Goal: Task Accomplishment & Management: Manage account settings

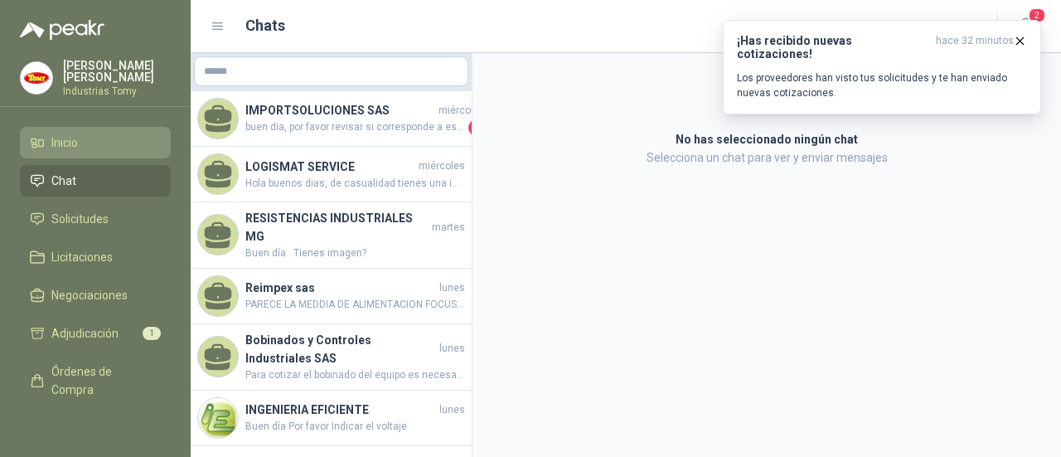
scroll to position [217, 0]
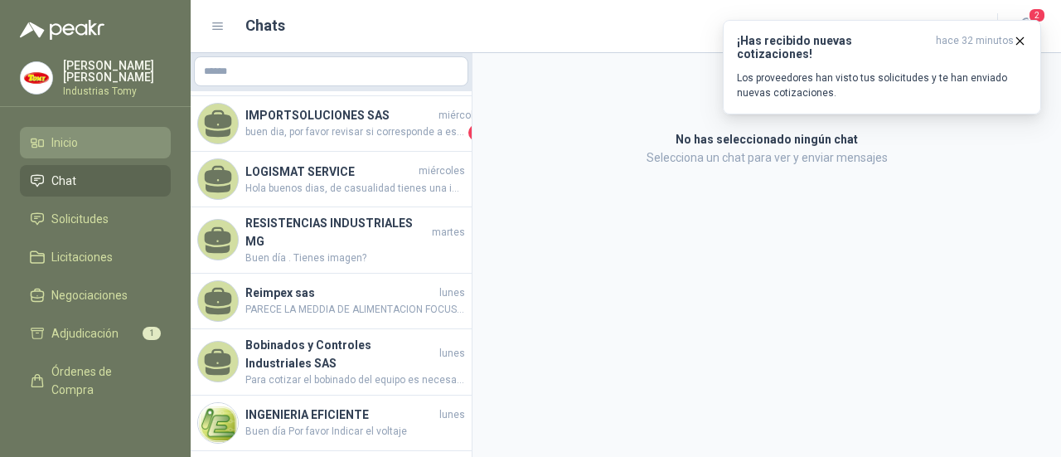
click at [89, 154] on link "Inicio" at bounding box center [95, 142] width 151 height 31
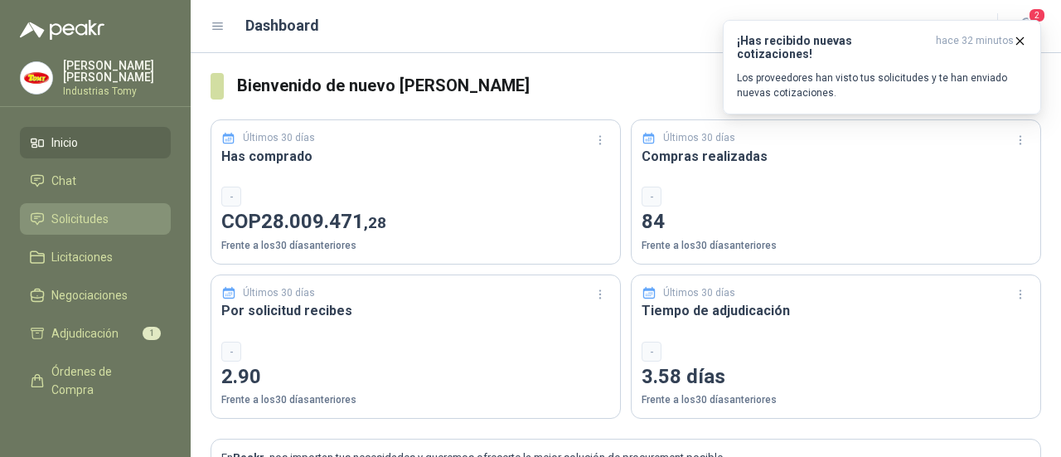
click at [105, 214] on span "Solicitudes" at bounding box center [79, 219] width 57 height 18
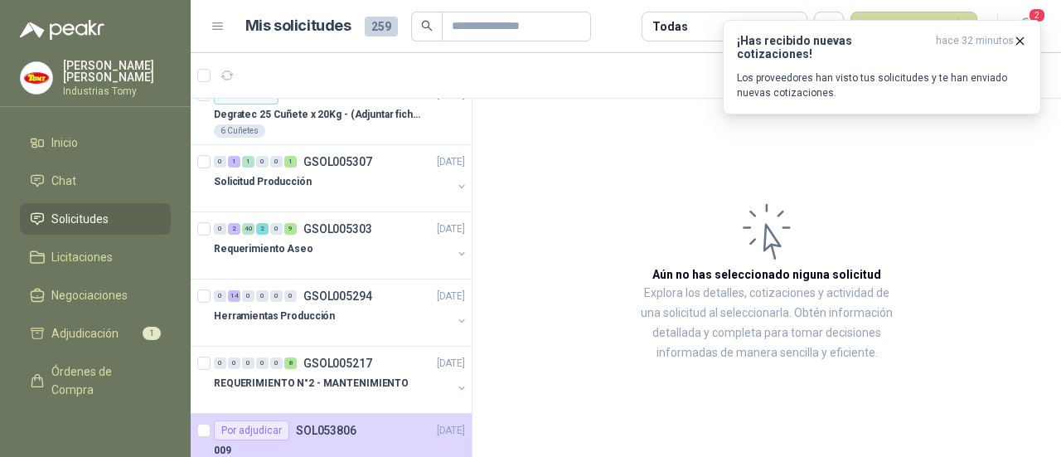
scroll to position [796, 0]
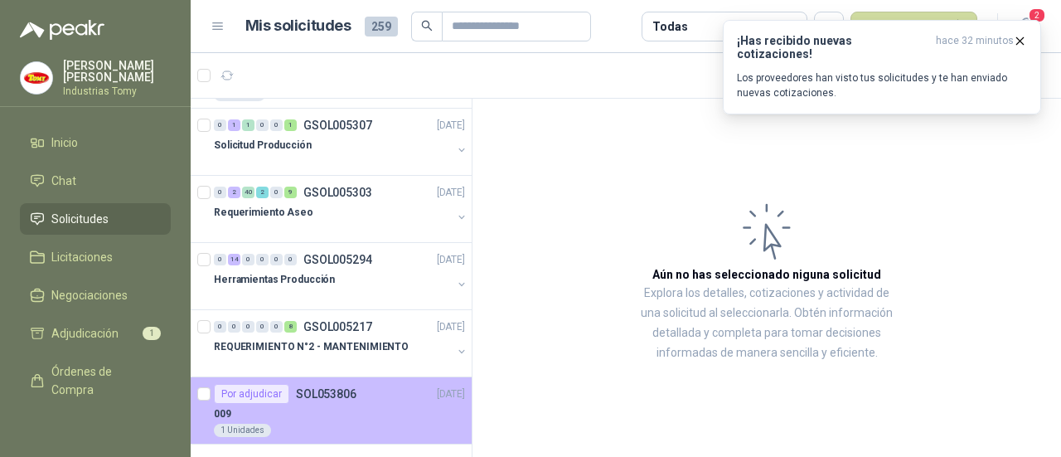
click at [371, 404] on div "009" at bounding box center [339, 414] width 251 height 20
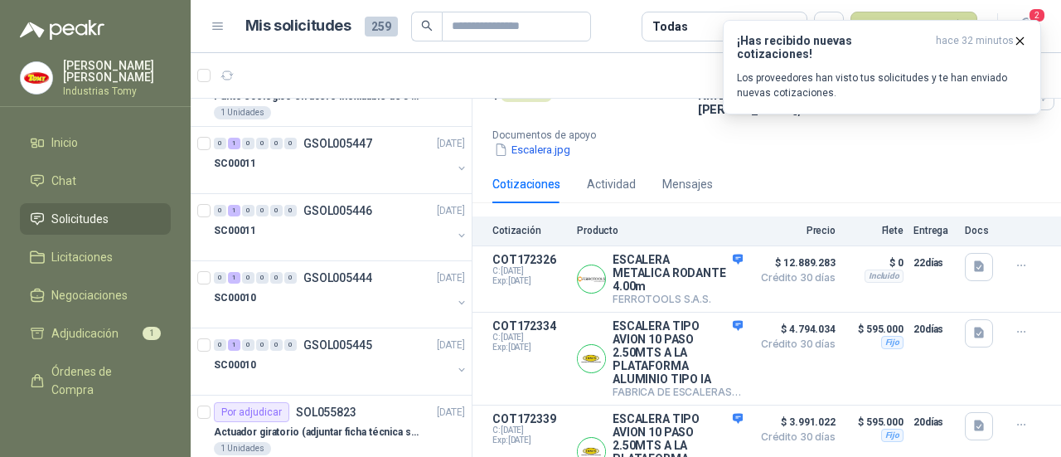
scroll to position [215, 0]
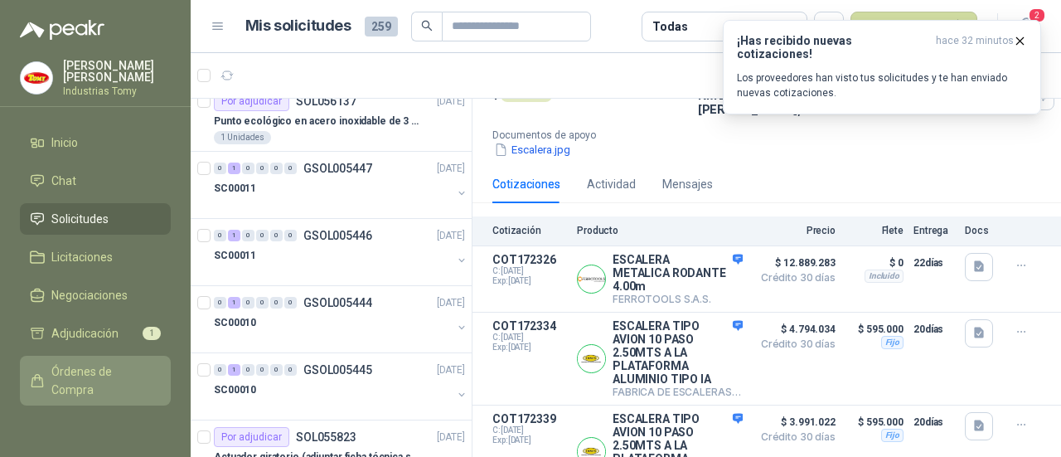
click at [80, 376] on span "Órdenes de Compra" at bounding box center [103, 380] width 104 height 36
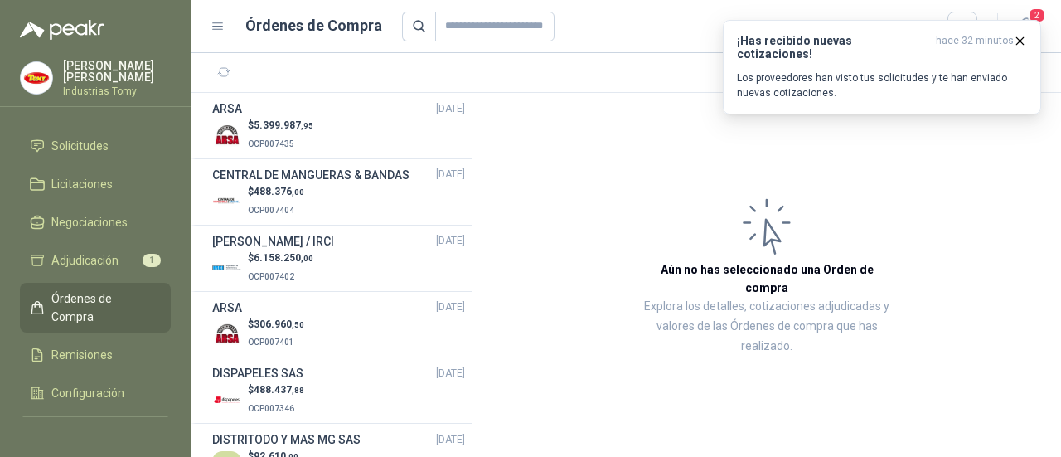
scroll to position [127, 0]
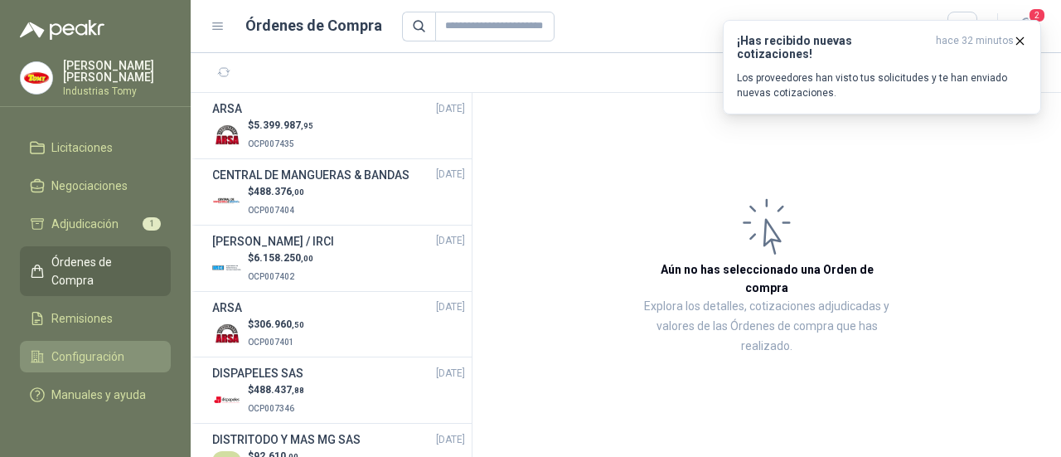
click at [102, 347] on span "Configuración" at bounding box center [87, 356] width 73 height 18
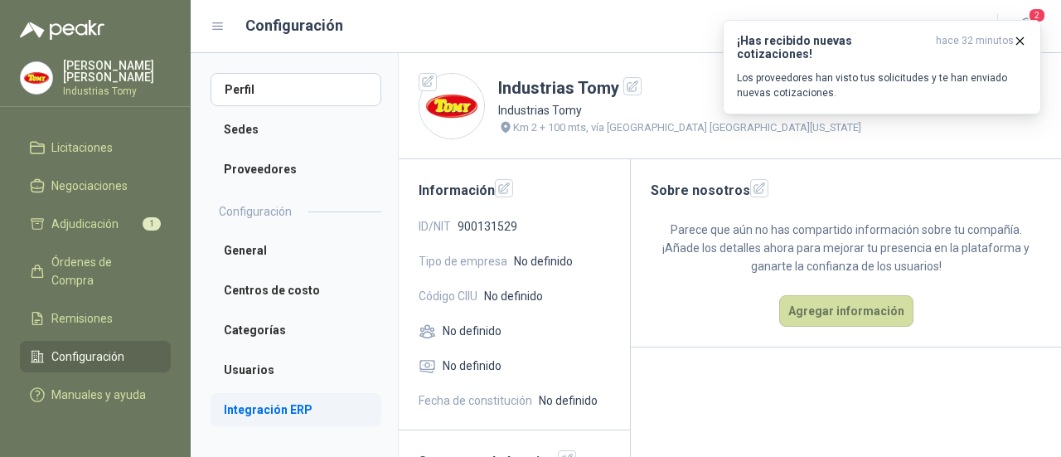
click at [282, 412] on li "Integración ERP" at bounding box center [296, 409] width 171 height 33
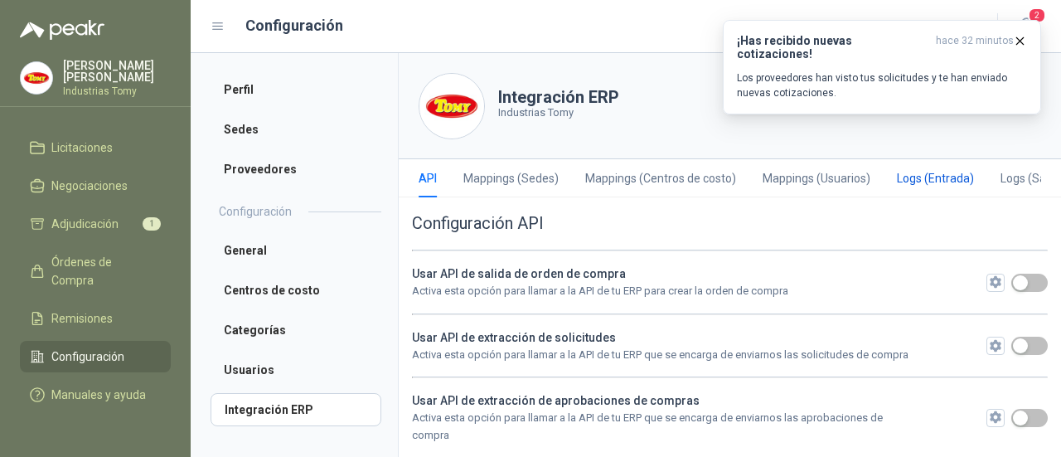
click at [938, 176] on div "Logs (Entrada)" at bounding box center [935, 178] width 77 height 18
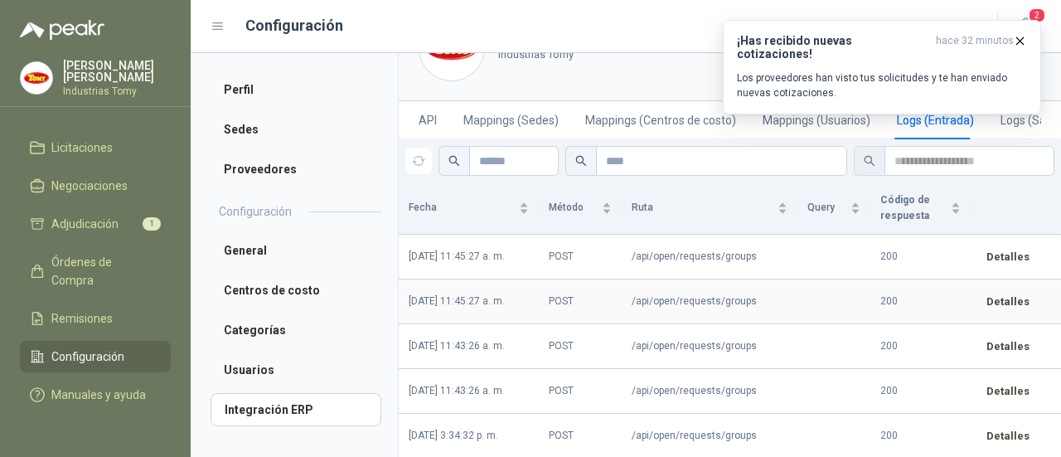
scroll to position [83, 0]
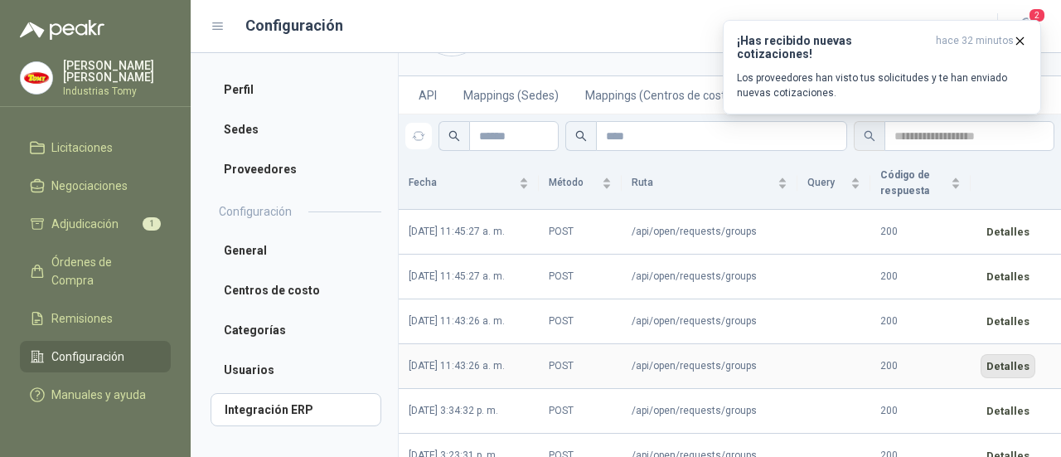
click at [1023, 364] on button "Detalles" at bounding box center [1007, 366] width 55 height 24
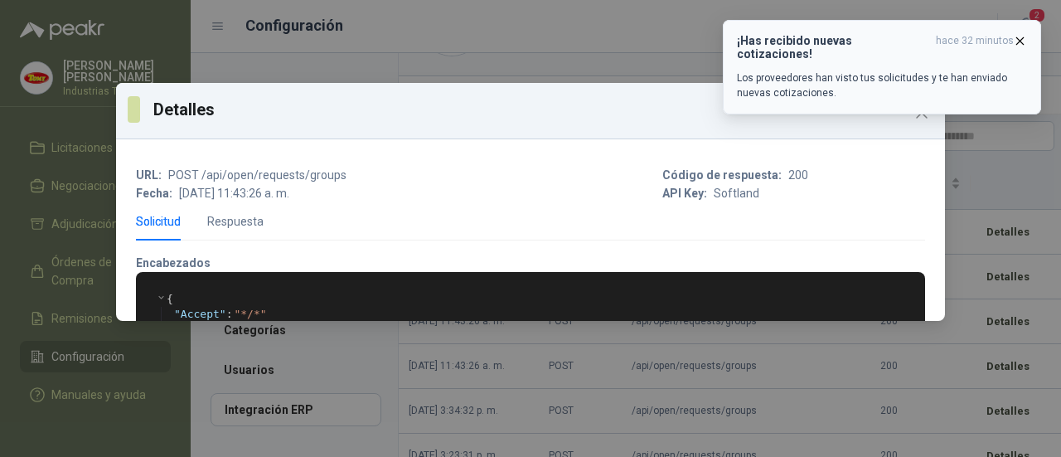
click at [1022, 38] on icon "button" at bounding box center [1020, 40] width 7 height 7
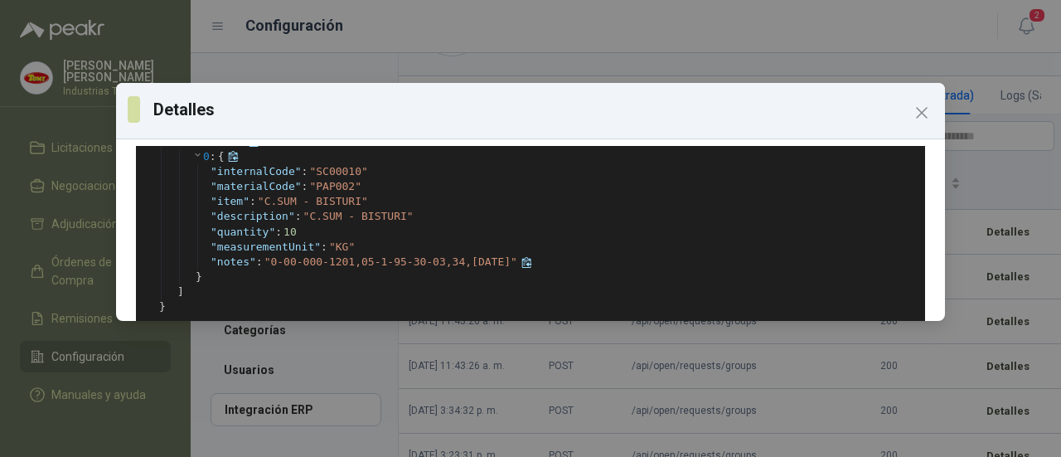
scroll to position [524, 0]
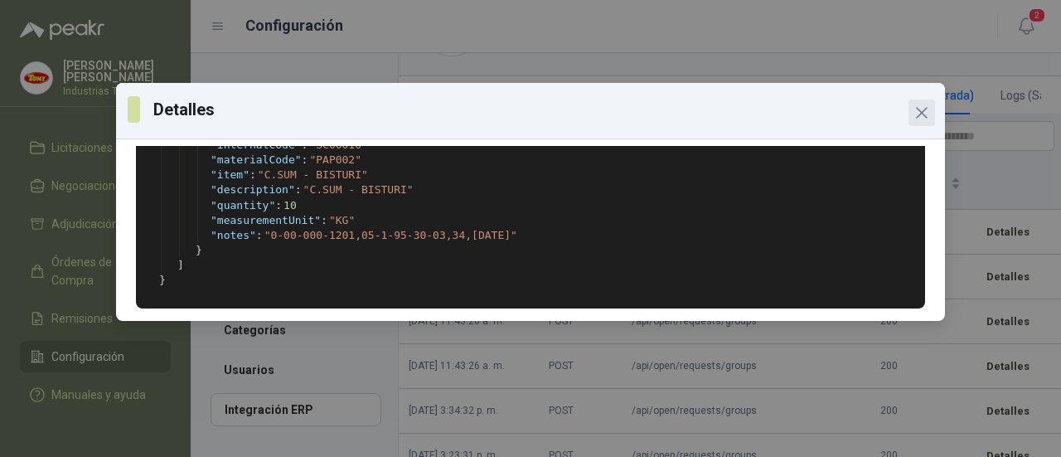
click at [918, 108] on icon "Close" at bounding box center [922, 113] width 20 height 20
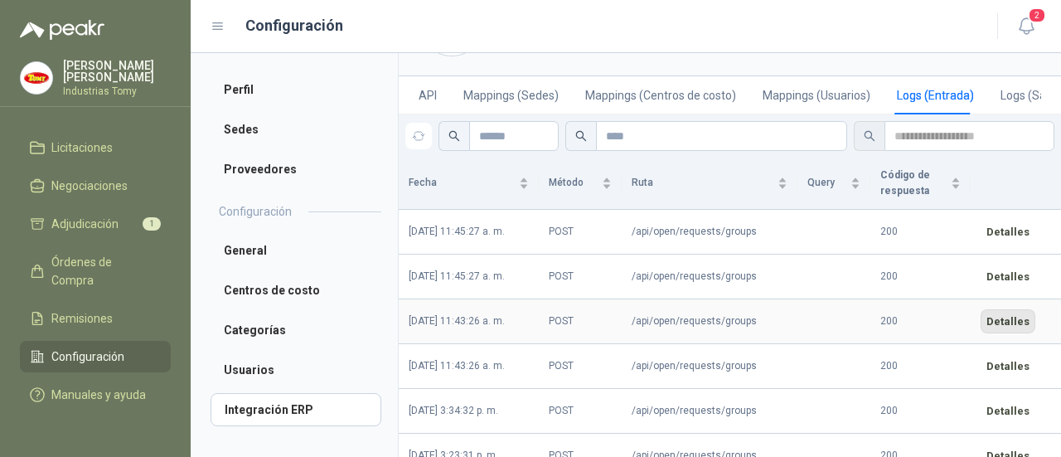
click at [1009, 322] on button "Detalles" at bounding box center [1007, 321] width 55 height 24
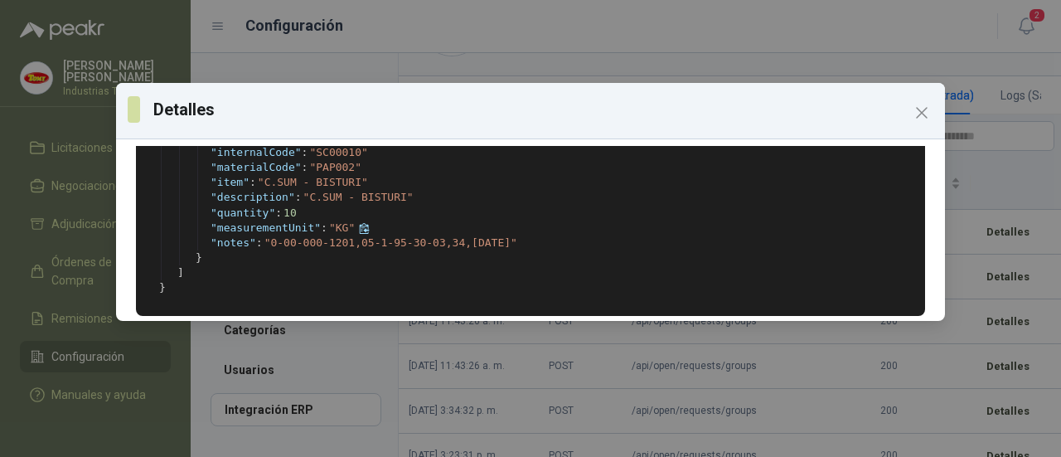
scroll to position [433, 0]
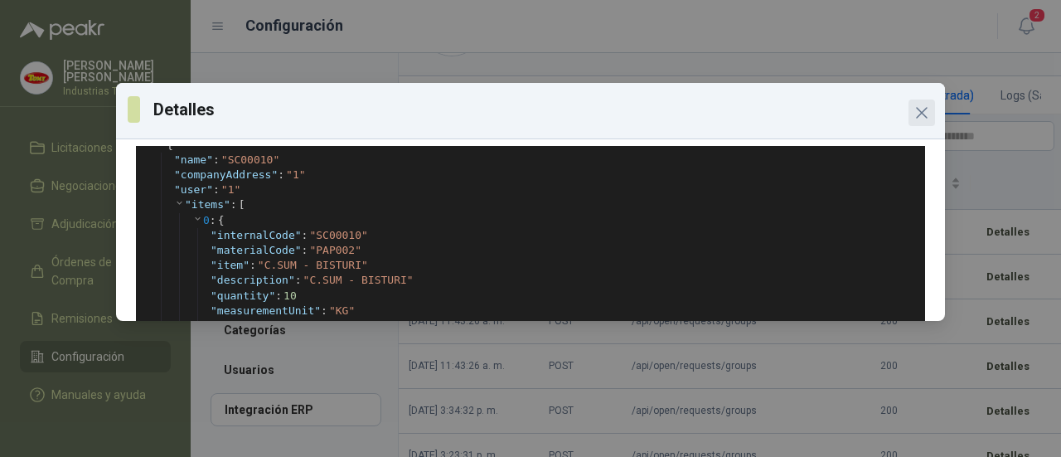
click at [922, 116] on icon "Close" at bounding box center [922, 113] width 20 height 20
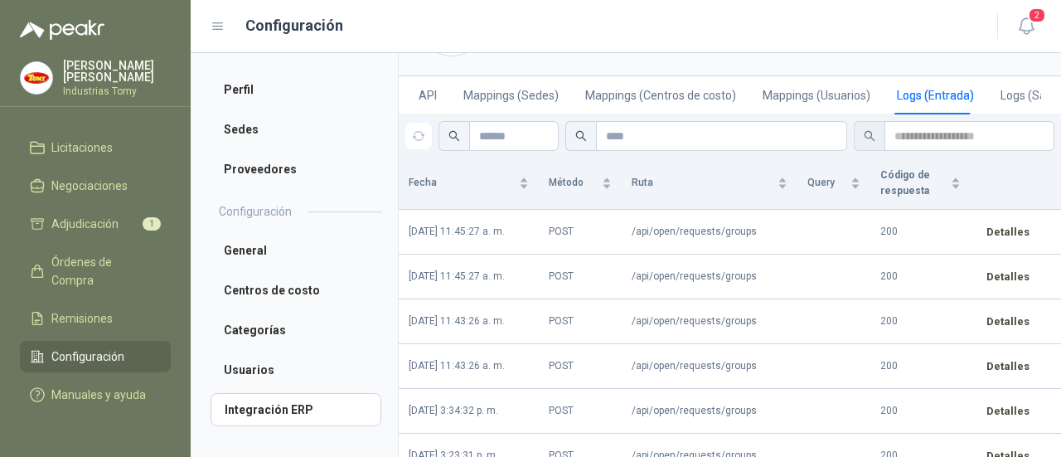
click at [824, 24] on div "Configuración" at bounding box center [594, 25] width 767 height 23
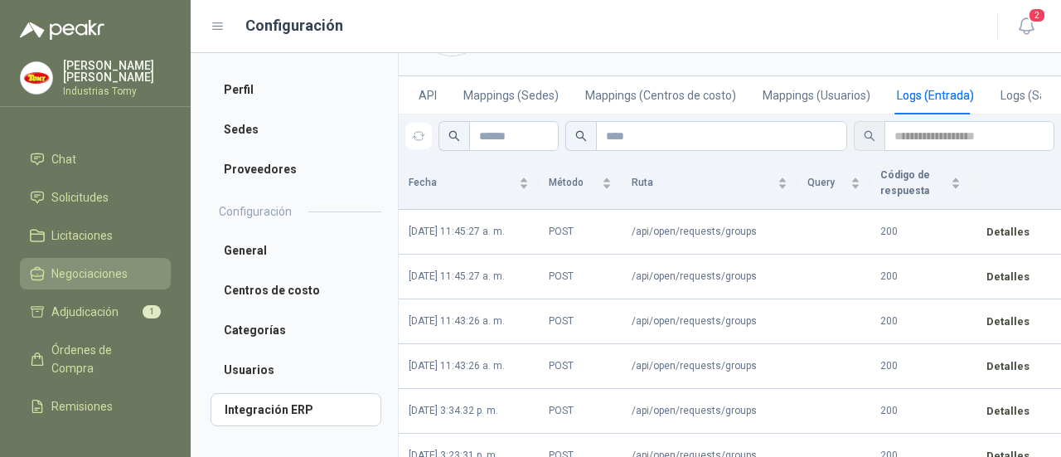
scroll to position [0, 0]
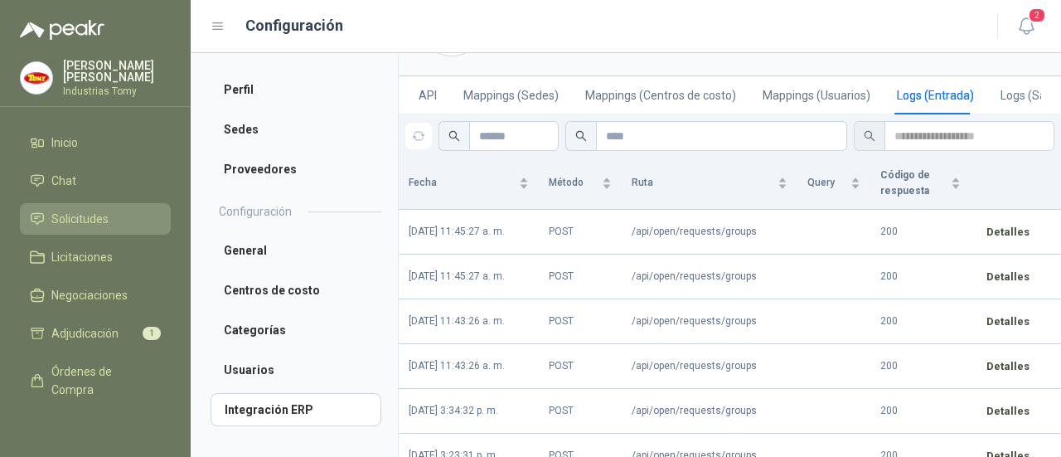
click at [81, 220] on span "Solicitudes" at bounding box center [79, 219] width 57 height 18
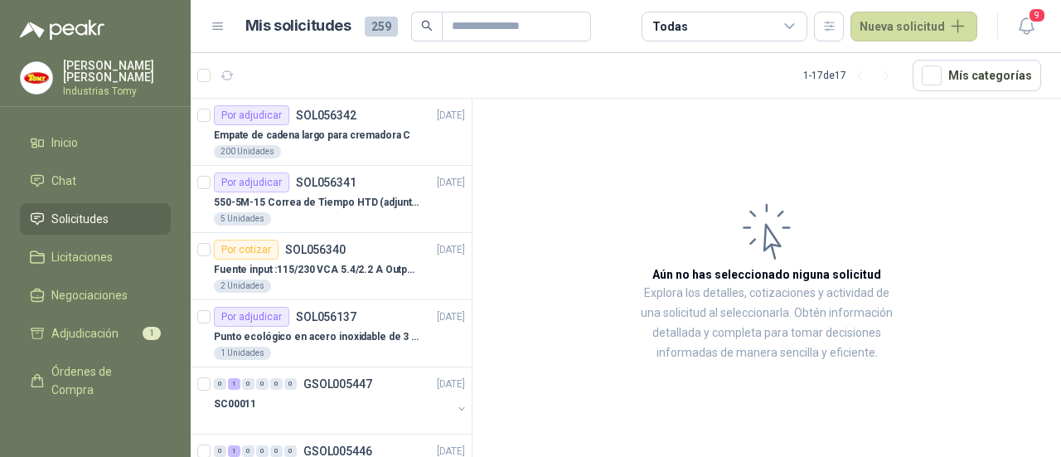
click at [78, 216] on span "Solicitudes" at bounding box center [79, 219] width 57 height 18
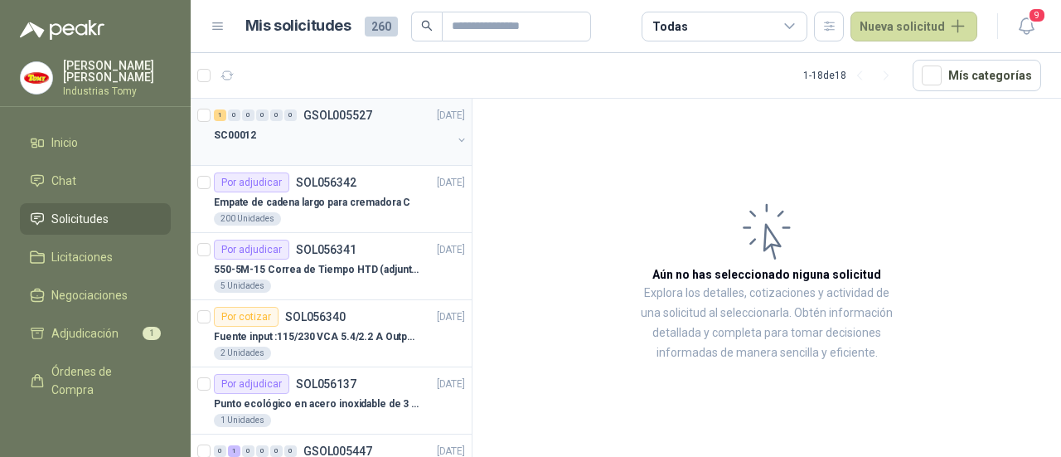
click at [242, 140] on p "SC00012" at bounding box center [235, 136] width 42 height 16
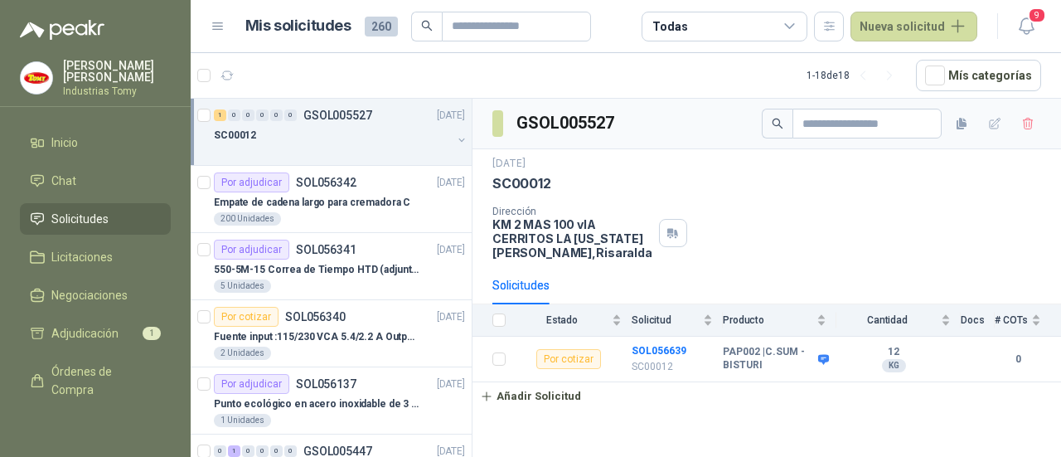
click at [455, 143] on button "button" at bounding box center [461, 139] width 13 height 13
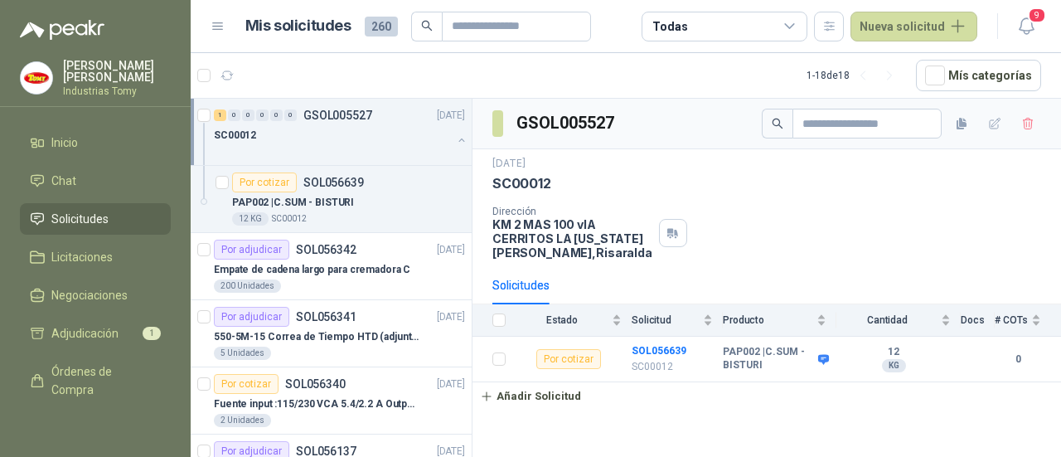
click at [340, 128] on div "SC00012" at bounding box center [333, 135] width 238 height 20
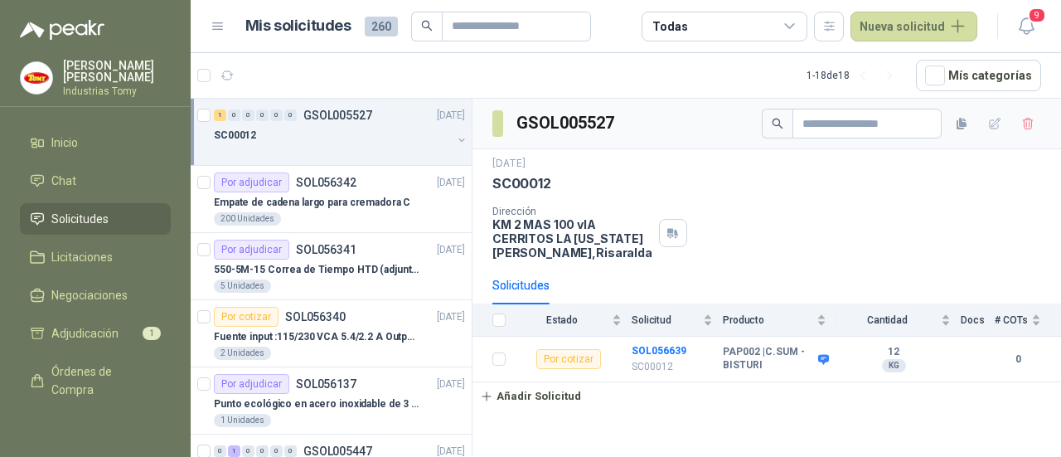
click at [350, 161] on div "1 0 0 0 0 0 GSOL005527 [DATE] SC00012" at bounding box center [331, 132] width 281 height 67
click at [388, 137] on div "SC00012" at bounding box center [333, 135] width 238 height 20
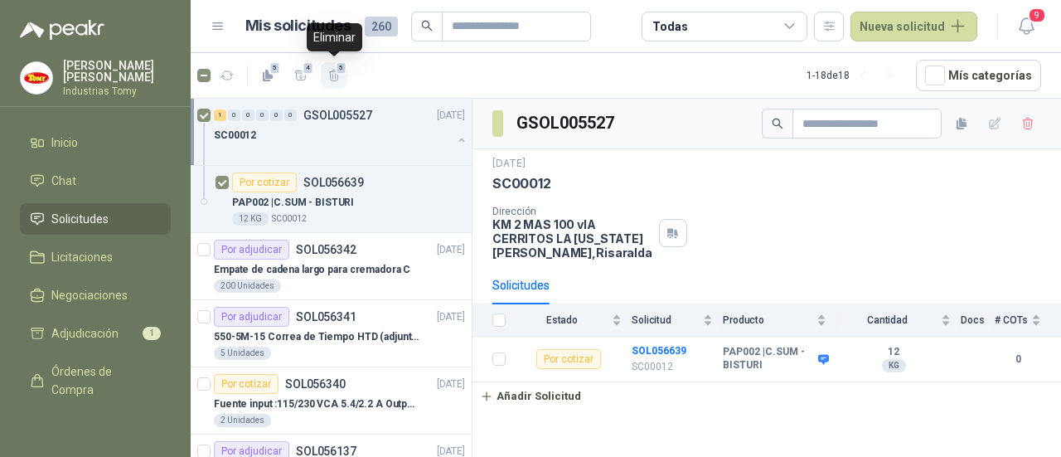
click at [335, 76] on icon "button" at bounding box center [334, 76] width 14 height 14
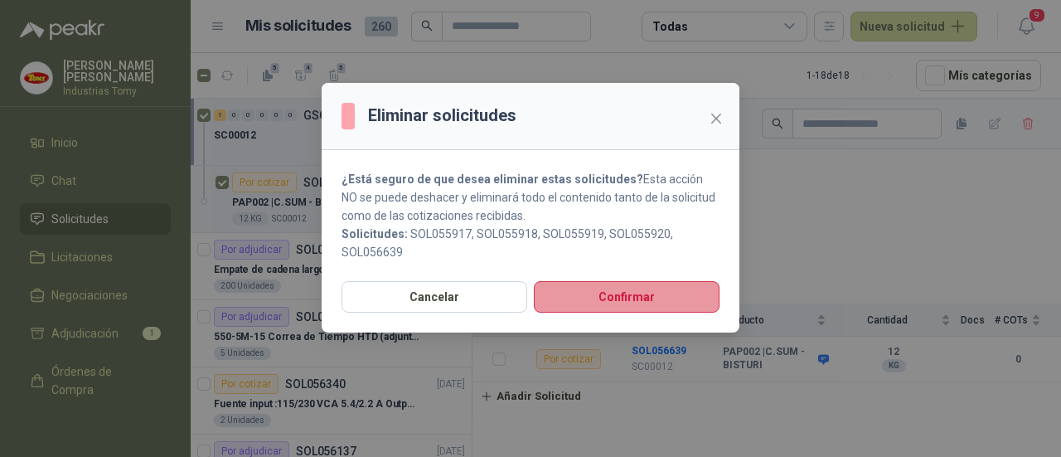
click at [636, 294] on button "Confirmar" at bounding box center [627, 296] width 186 height 31
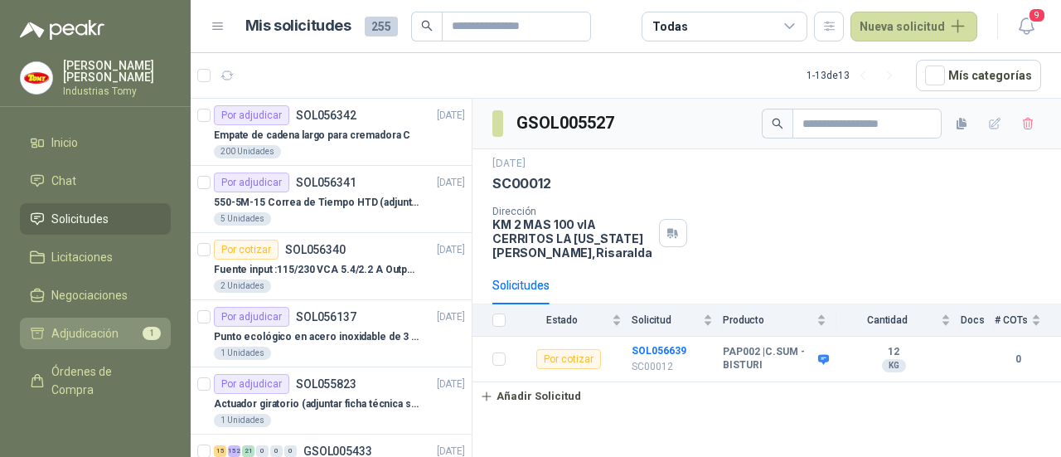
click at [74, 331] on span "Adjudicación" at bounding box center [84, 333] width 67 height 18
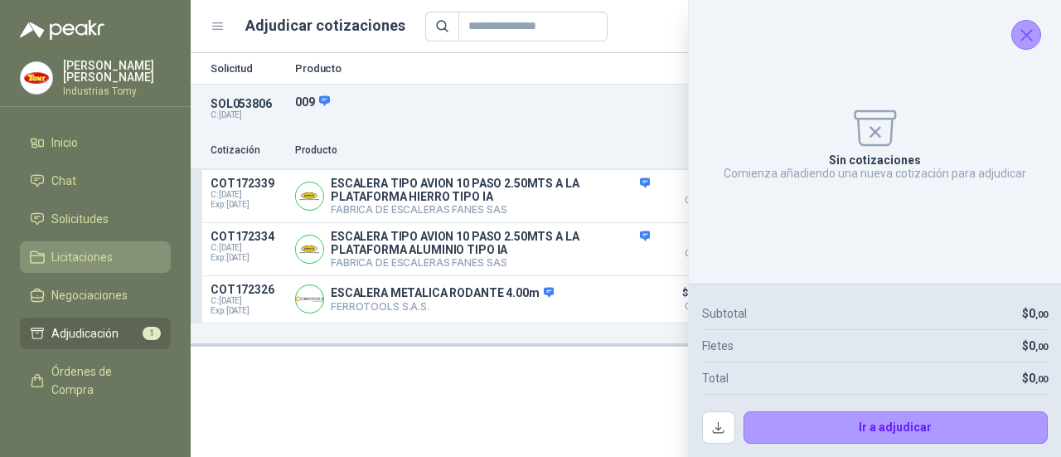
click at [89, 263] on span "Licitaciones" at bounding box center [81, 257] width 61 height 18
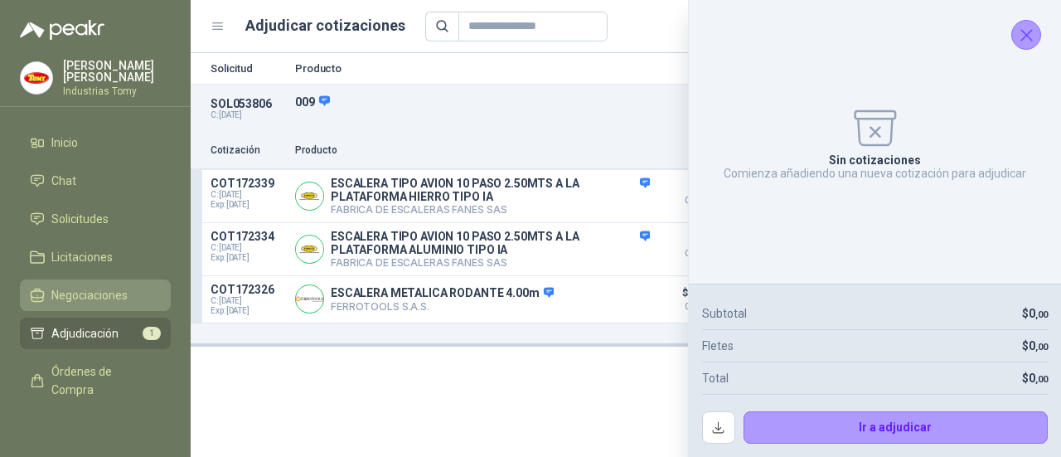
click at [90, 301] on span "Negociaciones" at bounding box center [89, 295] width 76 height 18
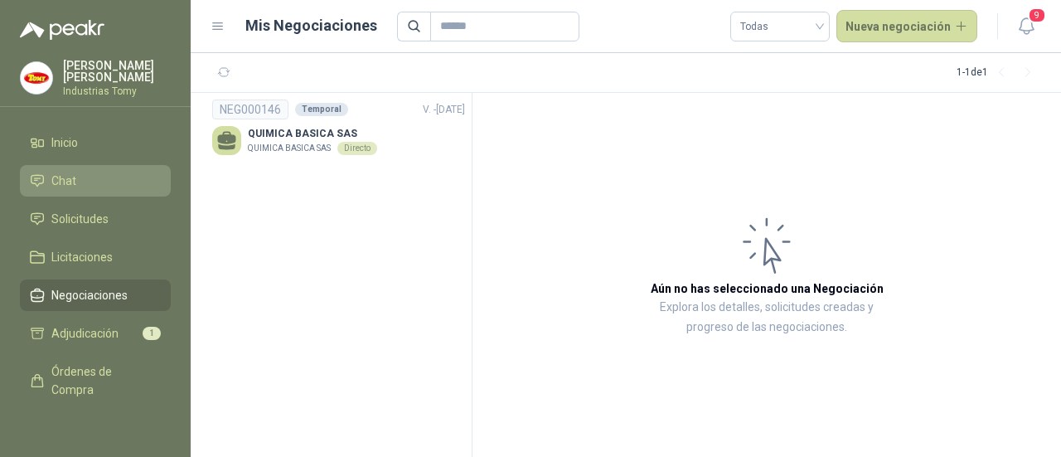
click at [85, 172] on li "Chat" at bounding box center [95, 181] width 131 height 18
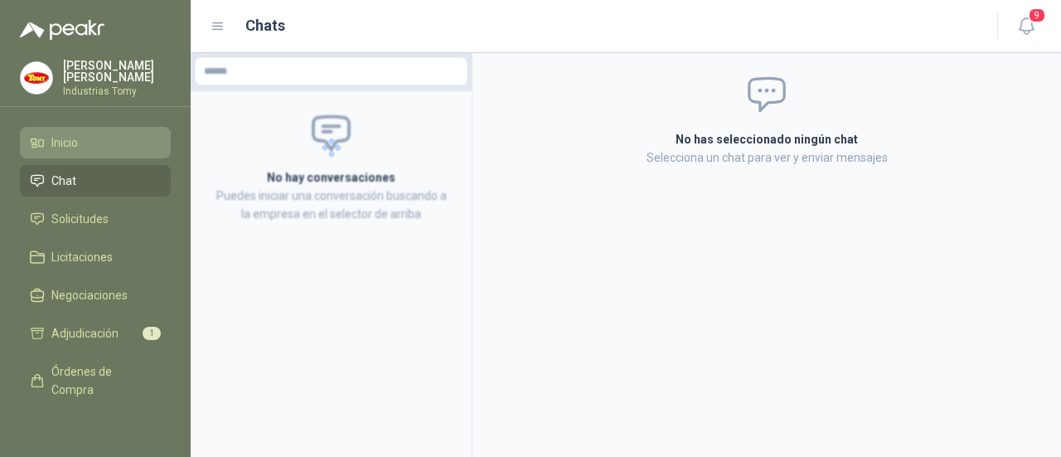
click at [101, 147] on li "Inicio" at bounding box center [95, 142] width 131 height 18
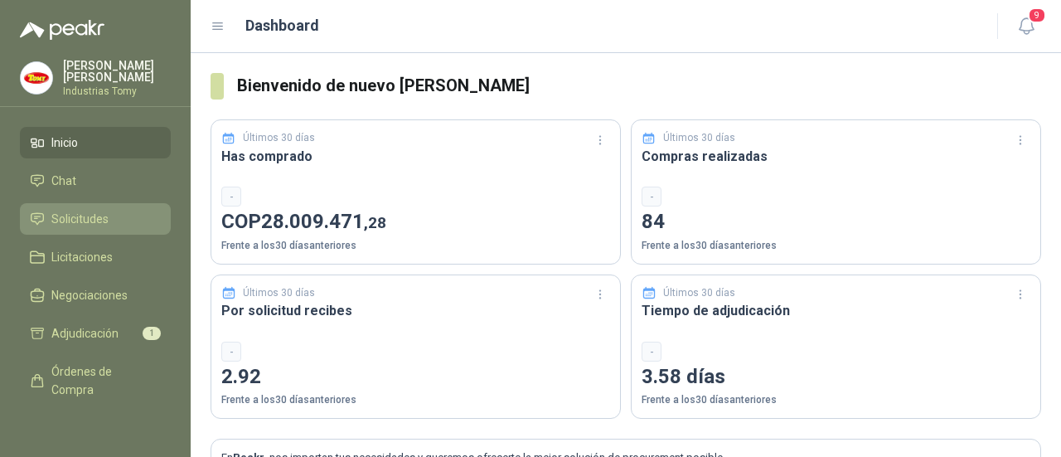
click at [78, 220] on span "Solicitudes" at bounding box center [79, 219] width 57 height 18
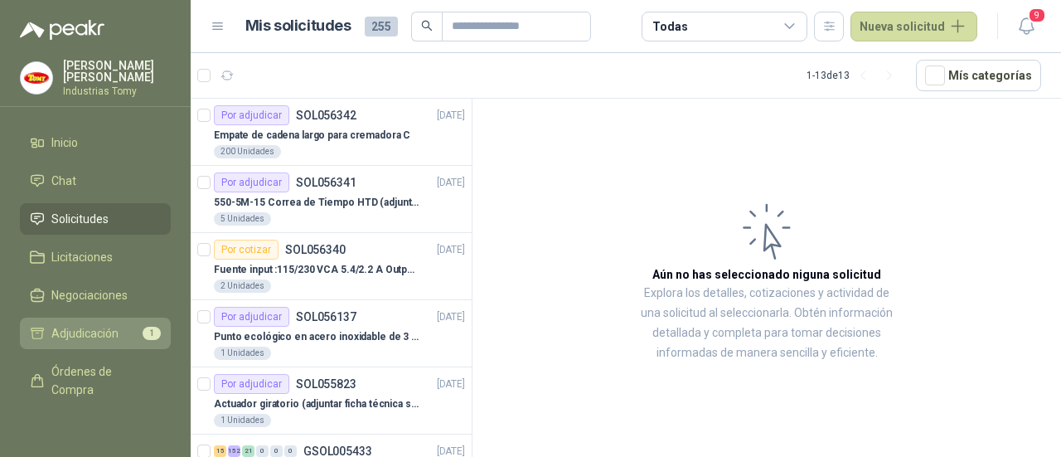
click at [108, 332] on span "Adjudicación" at bounding box center [84, 333] width 67 height 18
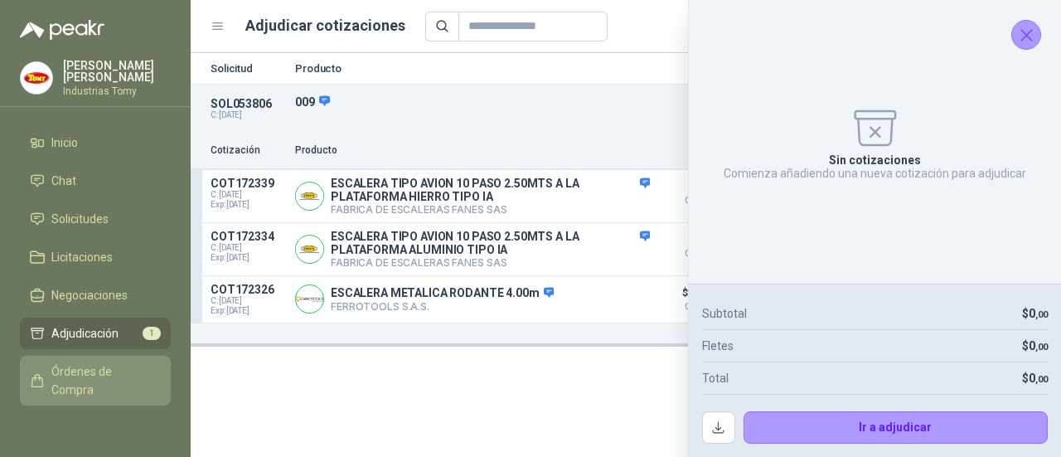
click at [84, 381] on span "Órdenes de Compra" at bounding box center [103, 380] width 104 height 36
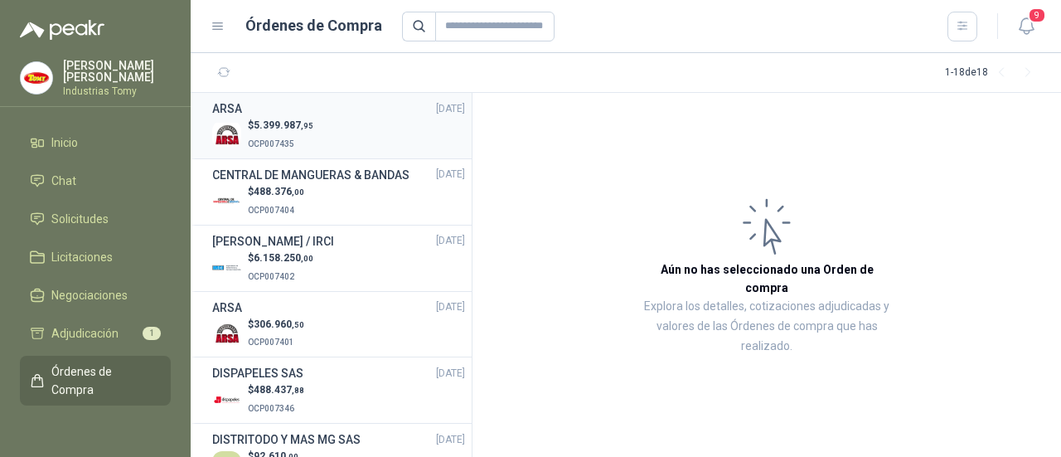
click at [287, 125] on span "5.399.987 ,95" at bounding box center [284, 125] width 60 height 12
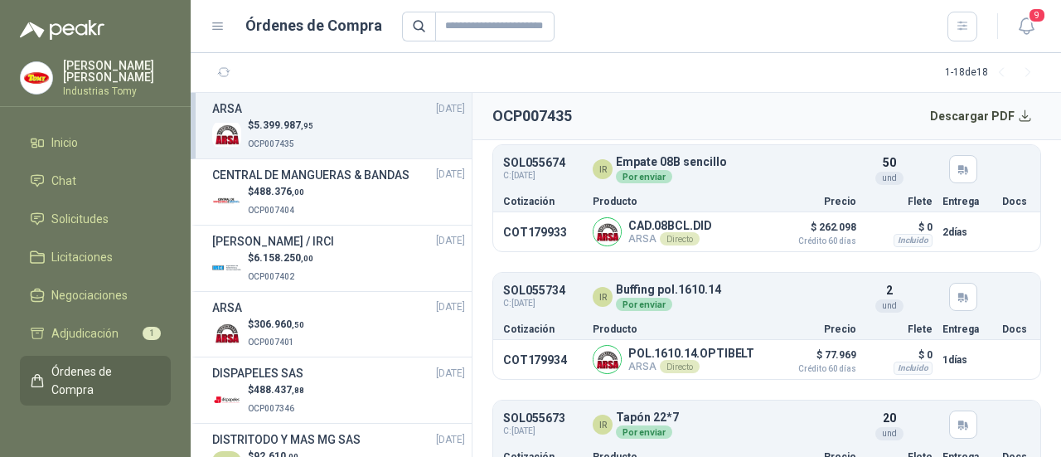
scroll to position [1694, 0]
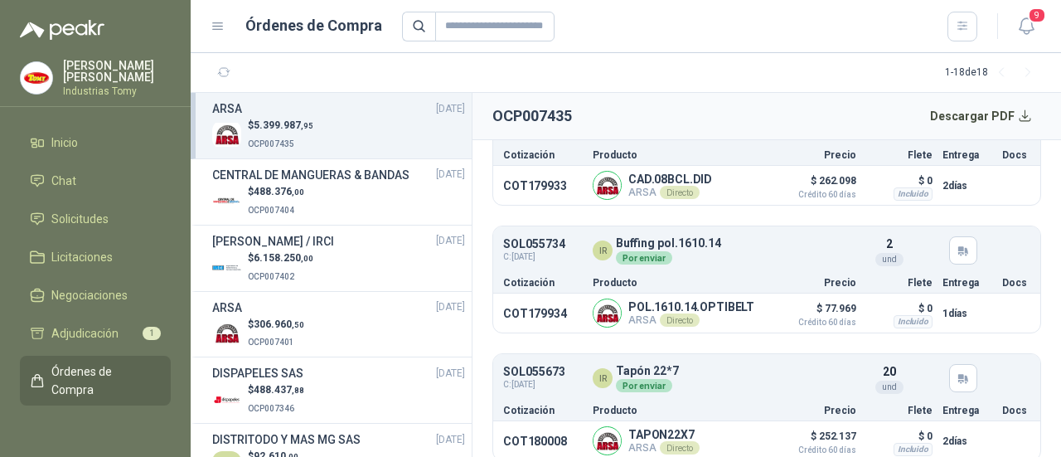
drag, startPoint x: 675, startPoint y: 57, endPoint x: 792, endPoint y: 139, distance: 143.5
click at [675, 57] on section "1 - 18 de 18" at bounding box center [626, 73] width 870 height 40
click at [122, 389] on span "Órdenes de Compra" at bounding box center [103, 380] width 104 height 36
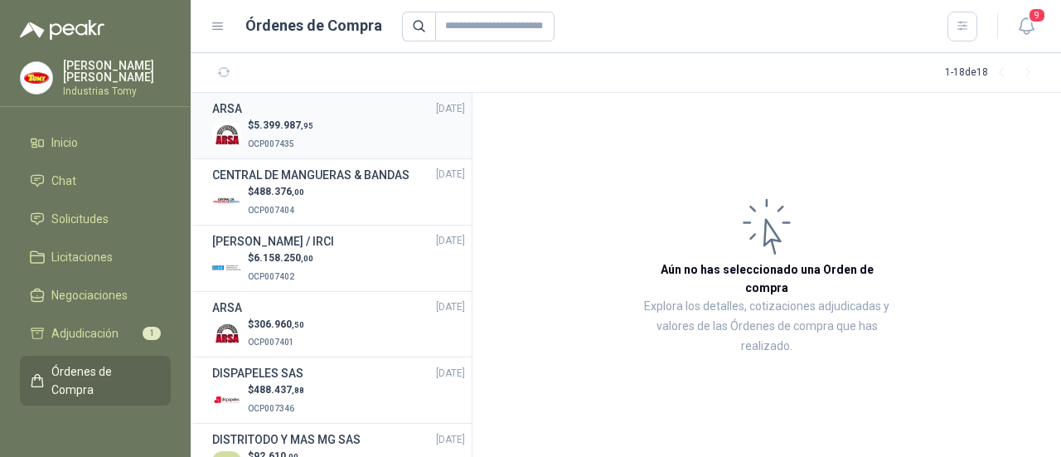
click at [342, 126] on div "$ 5.399.987 ,95 OCP007435" at bounding box center [338, 135] width 253 height 34
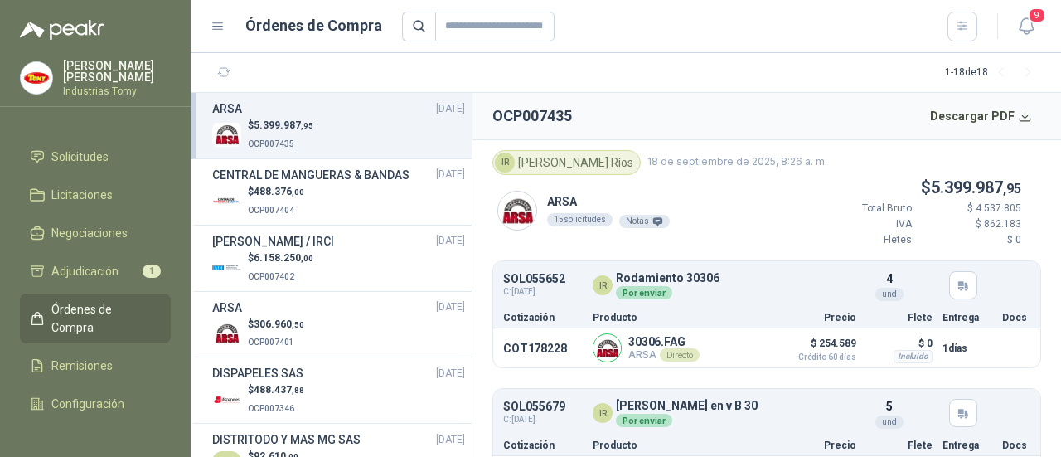
scroll to position [127, 0]
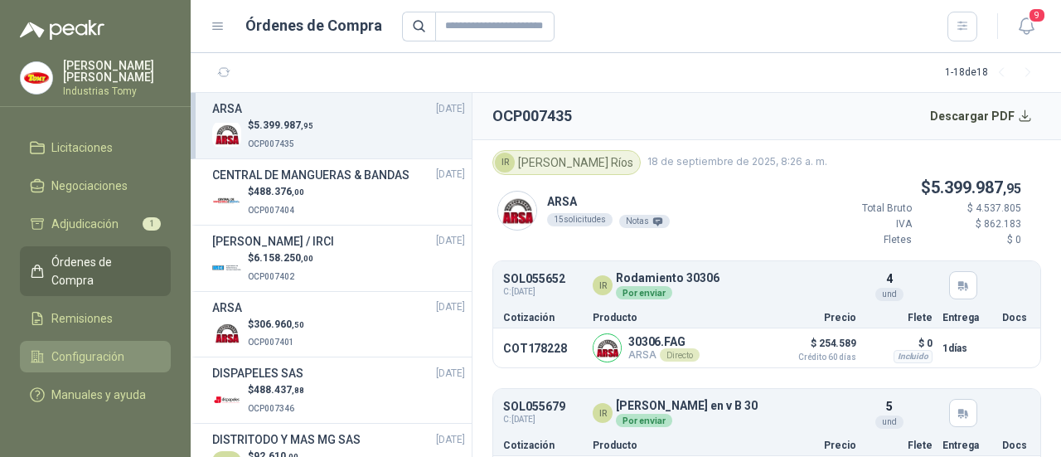
click at [66, 347] on span "Configuración" at bounding box center [87, 356] width 73 height 18
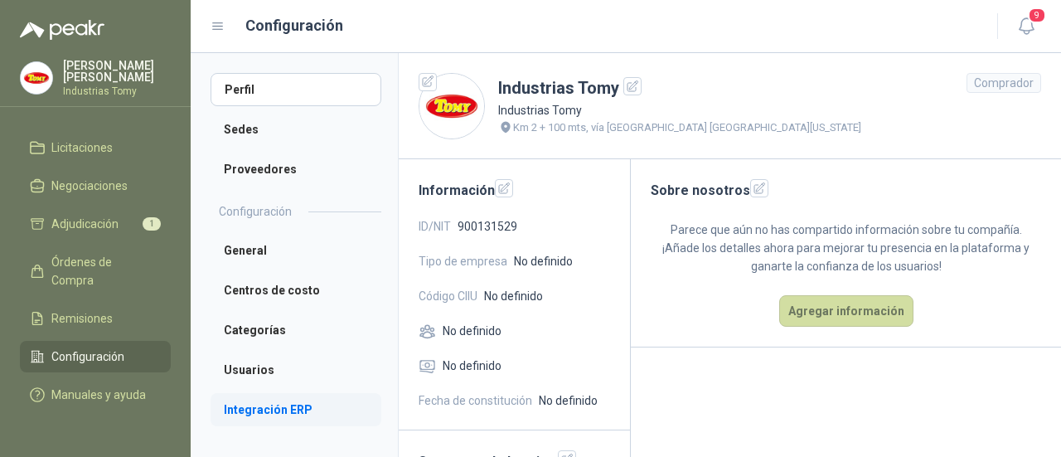
click at [256, 409] on li "Integración ERP" at bounding box center [296, 409] width 171 height 33
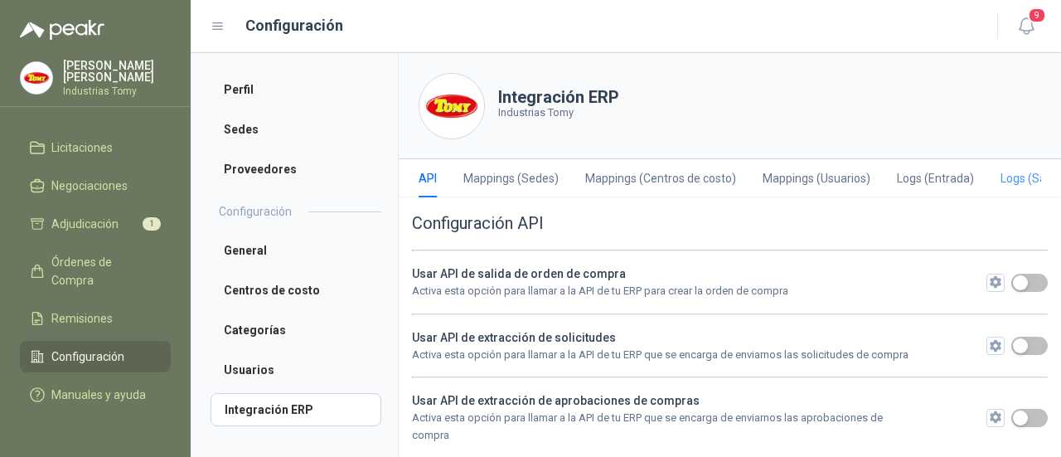
click at [1015, 187] on div "Logs (Salida)" at bounding box center [1034, 178] width 68 height 38
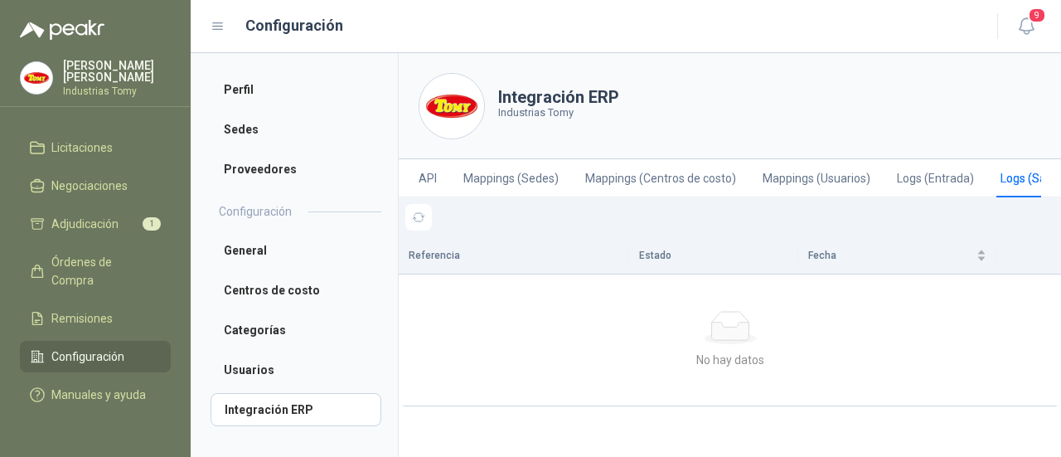
click at [1021, 182] on div "Logs (Salida)" at bounding box center [1034, 178] width 68 height 18
click at [421, 221] on icon "button" at bounding box center [419, 217] width 12 height 8
click at [1014, 173] on div "Logs (Salida)" at bounding box center [1034, 178] width 68 height 18
click at [943, 167] on div "Logs (Entrada)" at bounding box center [935, 178] width 77 height 38
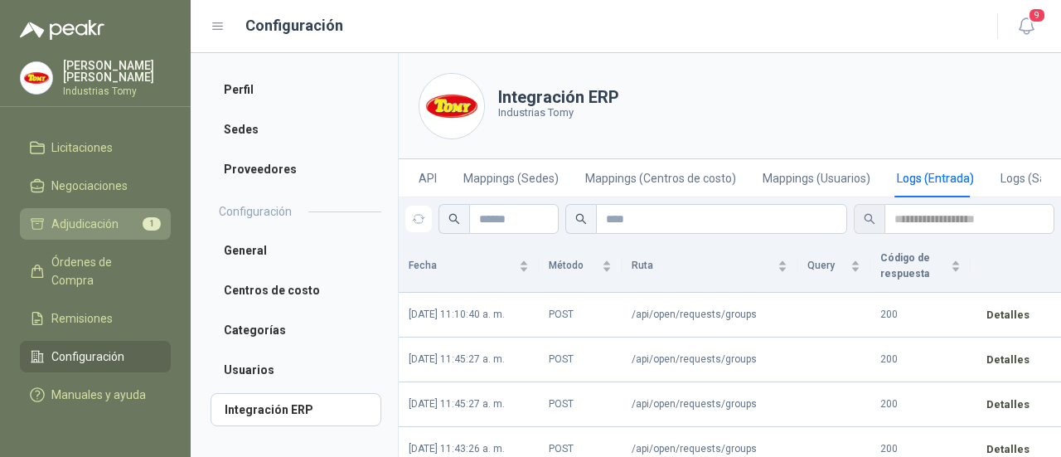
click at [104, 215] on span "Adjudicación" at bounding box center [84, 224] width 67 height 18
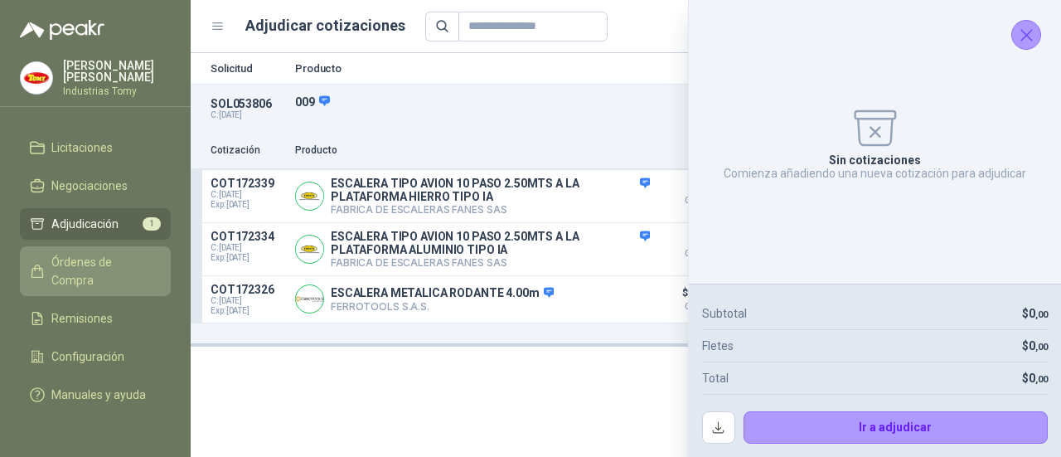
click at [83, 253] on span "Órdenes de Compra" at bounding box center [103, 271] width 104 height 36
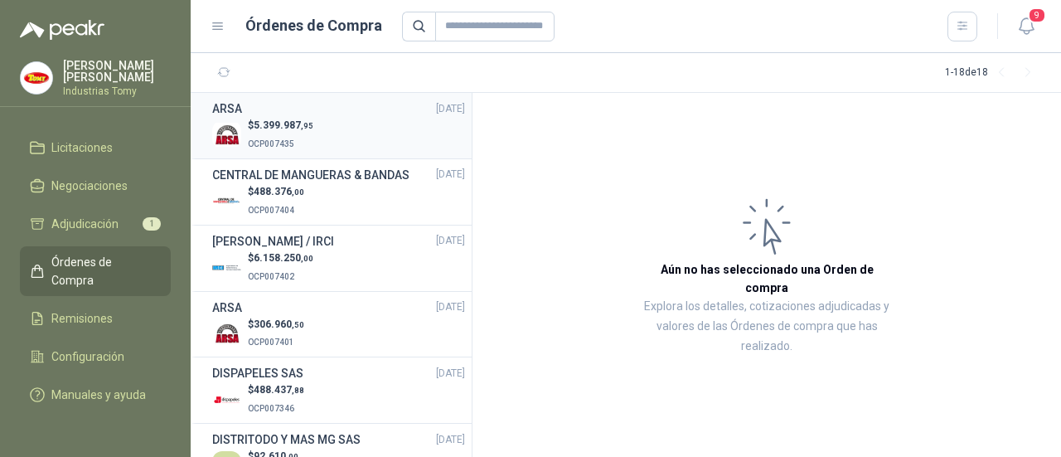
click at [299, 135] on p "OCP007435" at bounding box center [280, 142] width 65 height 18
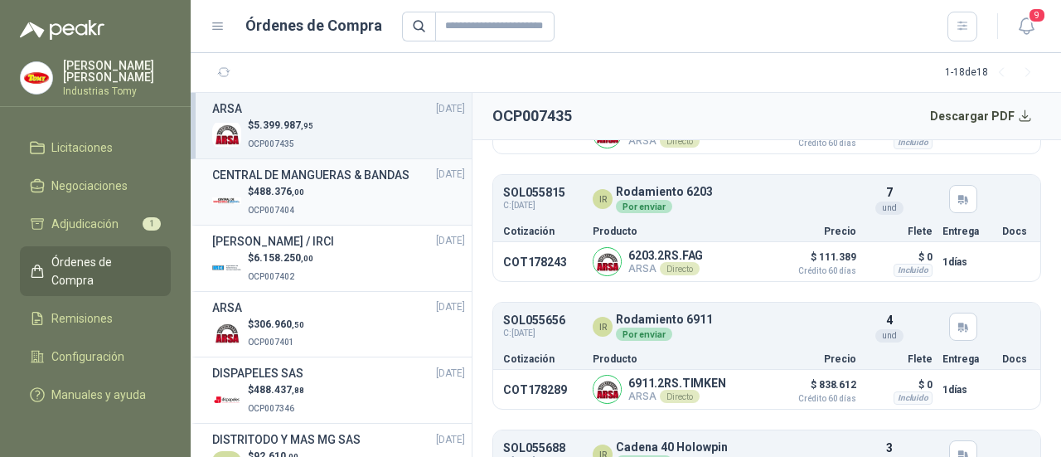
scroll to position [1492, 0]
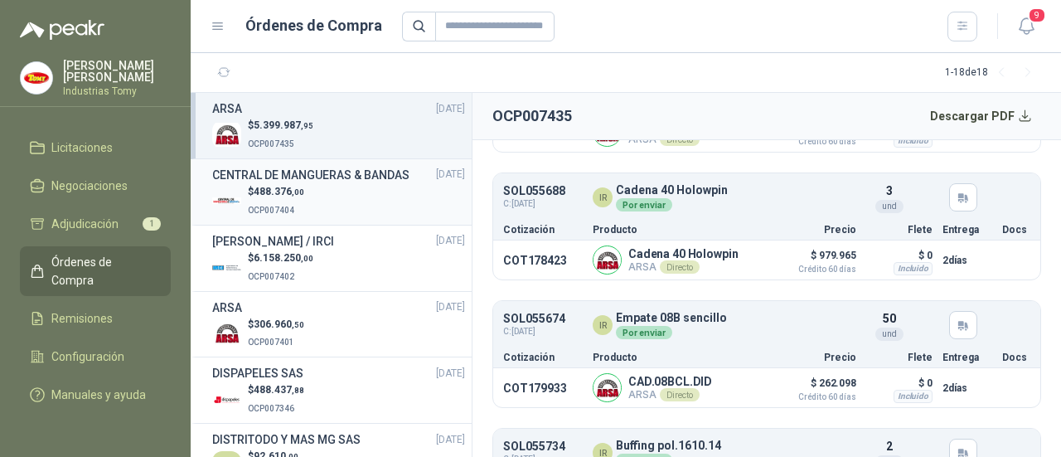
click at [273, 197] on span "488.376 ,00" at bounding box center [279, 192] width 51 height 12
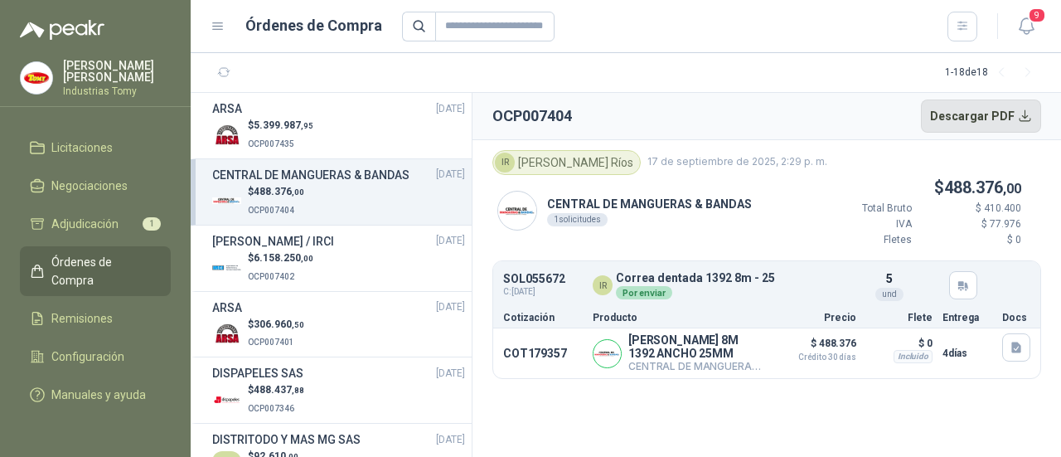
click at [991, 117] on button "Descargar PDF" at bounding box center [981, 115] width 121 height 33
click at [1028, 120] on button "Descargar PDF" at bounding box center [981, 115] width 121 height 33
click at [788, 79] on section "1 - 18 de 18" at bounding box center [626, 73] width 870 height 40
click at [985, 109] on button "Descargar PDF" at bounding box center [981, 115] width 121 height 33
click at [281, 284] on p "OCP007402" at bounding box center [280, 275] width 65 height 18
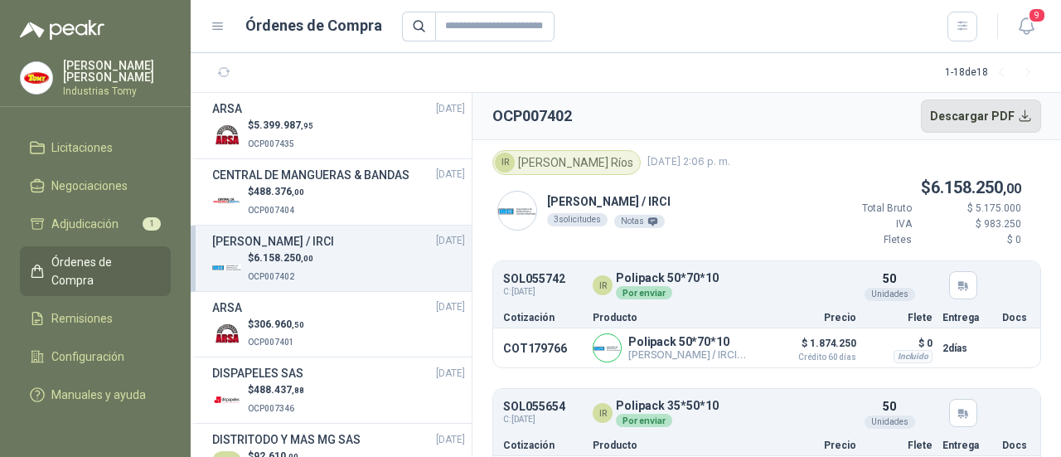
click at [990, 114] on button "Descargar PDF" at bounding box center [981, 115] width 121 height 33
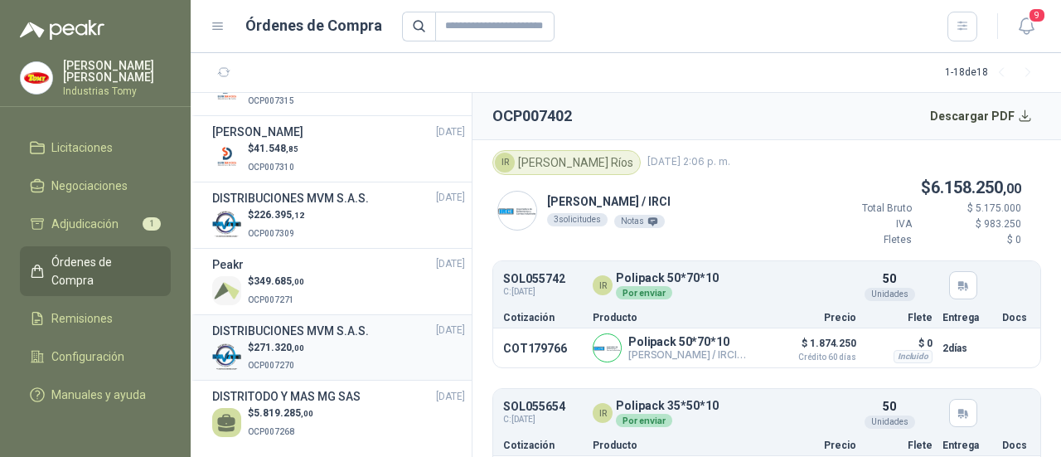
scroll to position [863, 0]
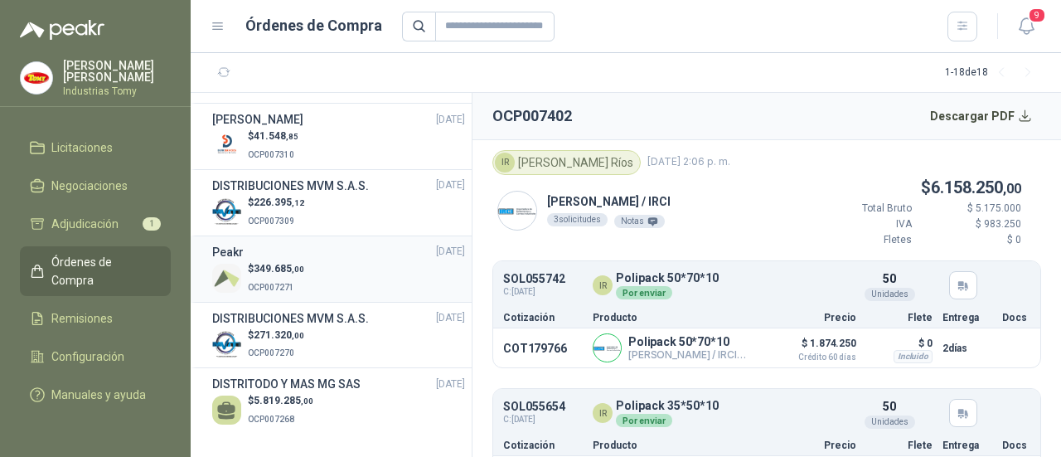
click at [330, 273] on div "$ 349.685 ,00 OCP007271" at bounding box center [338, 278] width 253 height 34
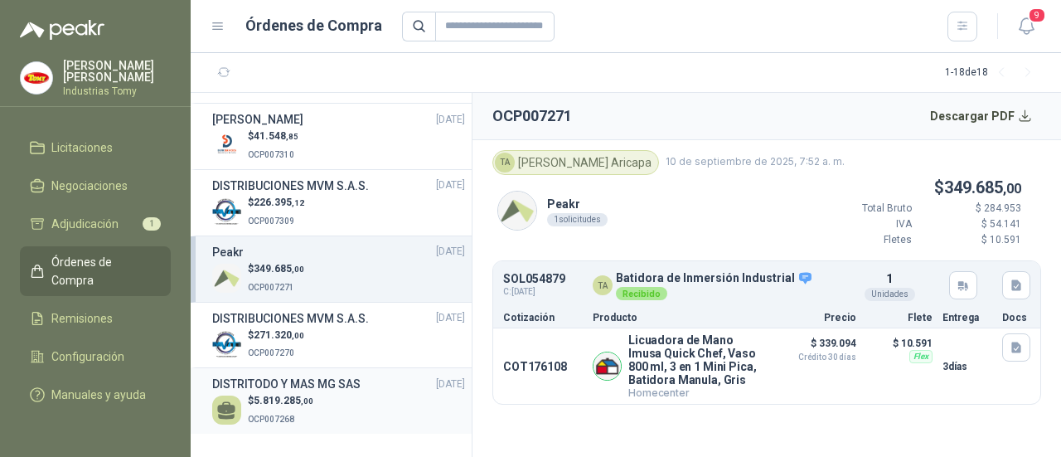
click at [293, 408] on p "$ 5.819.285 ,00" at bounding box center [280, 401] width 65 height 16
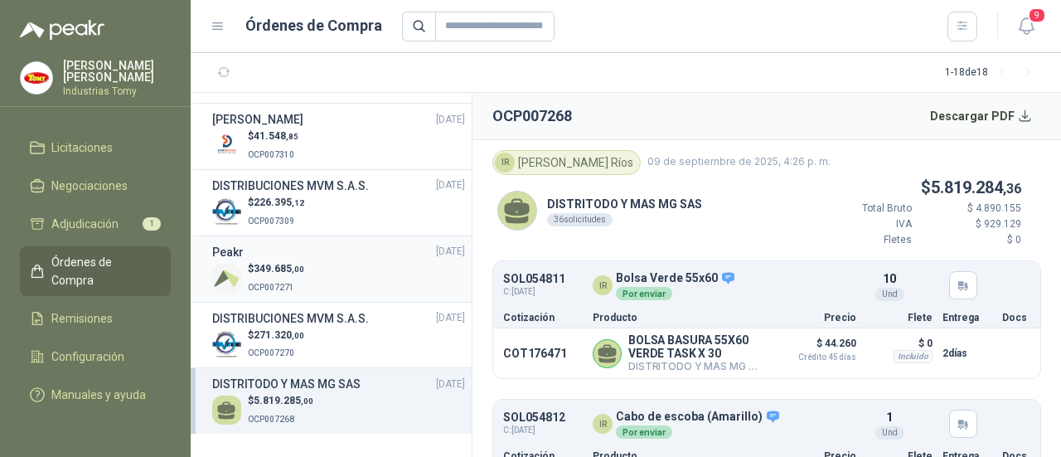
click at [288, 283] on span "OCP007271" at bounding box center [271, 287] width 46 height 9
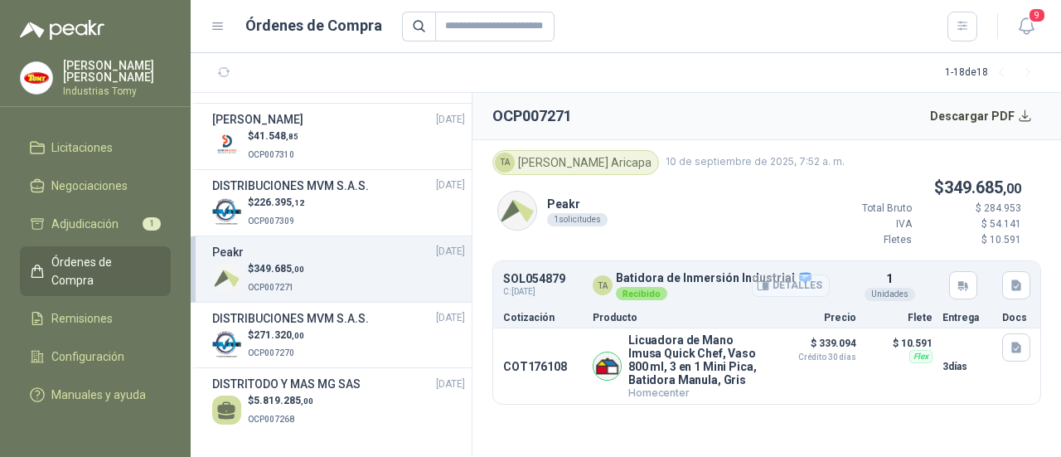
click at [812, 286] on button "Detalles" at bounding box center [791, 285] width 78 height 22
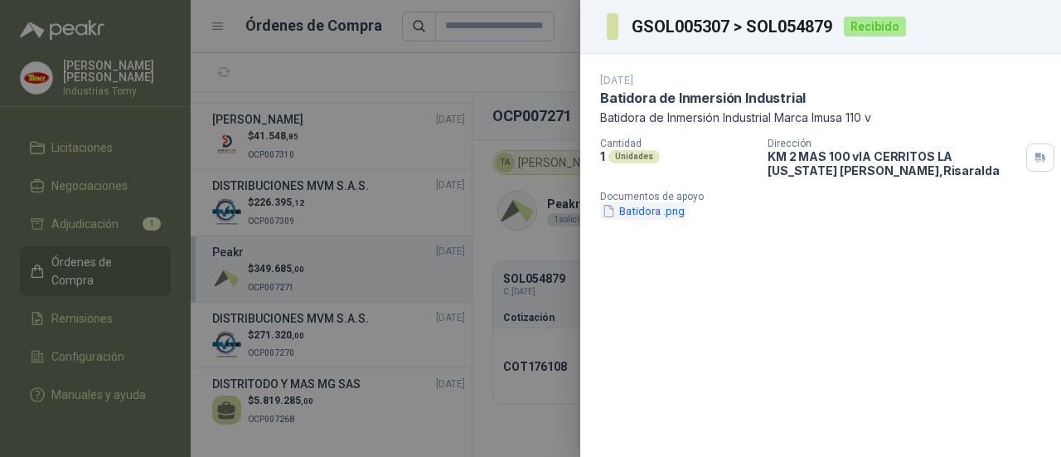
click at [665, 212] on button "Batidora .png" at bounding box center [643, 210] width 86 height 17
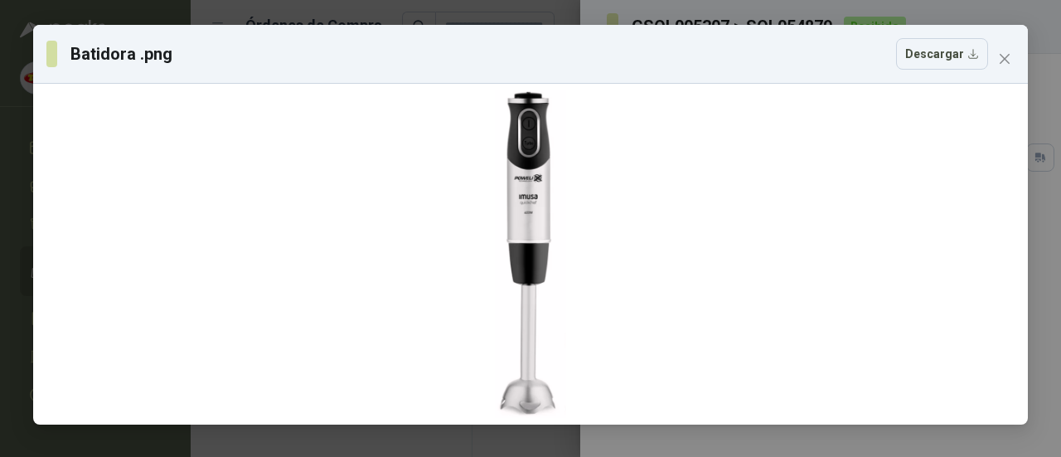
click at [1000, 54] on icon "close" at bounding box center [1004, 58] width 13 height 13
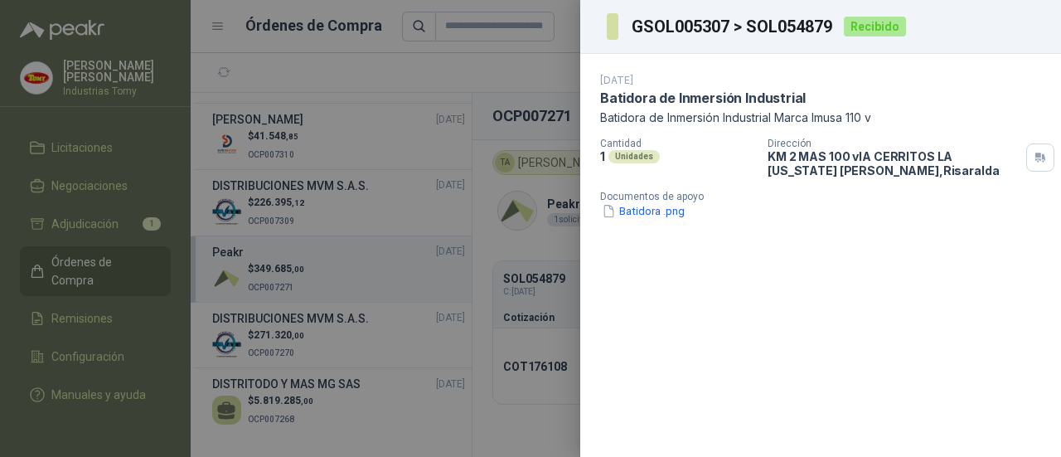
click at [550, 76] on div at bounding box center [530, 228] width 1061 height 457
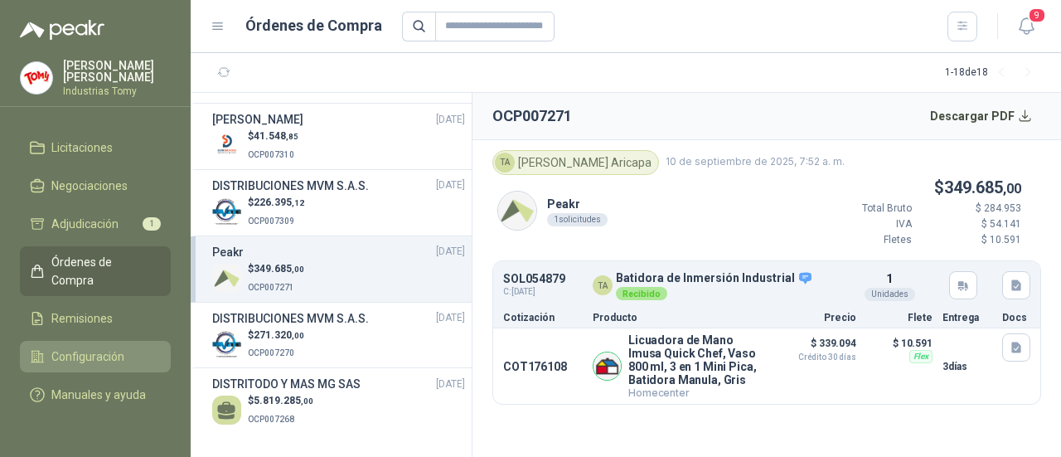
click at [57, 347] on span "Configuración" at bounding box center [87, 356] width 73 height 18
